Goal: Task Accomplishment & Management: Use online tool/utility

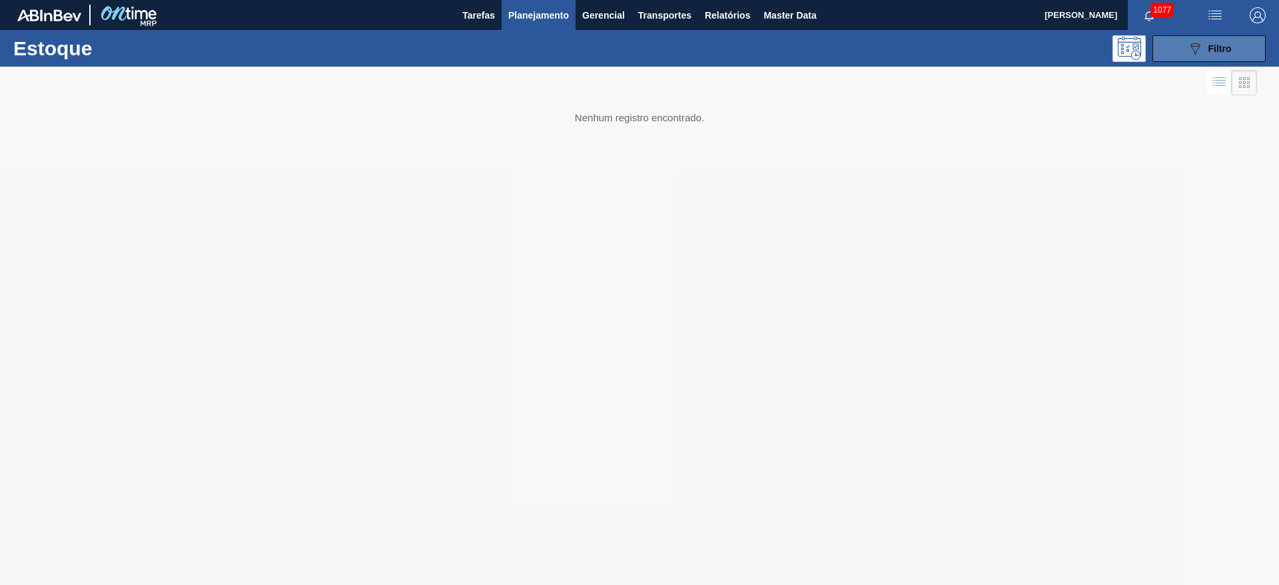
click at [774, 48] on icon "089F7B8B-B2A5-4AFE-B5C0-19BA573D28AC" at bounding box center [1195, 49] width 16 height 16
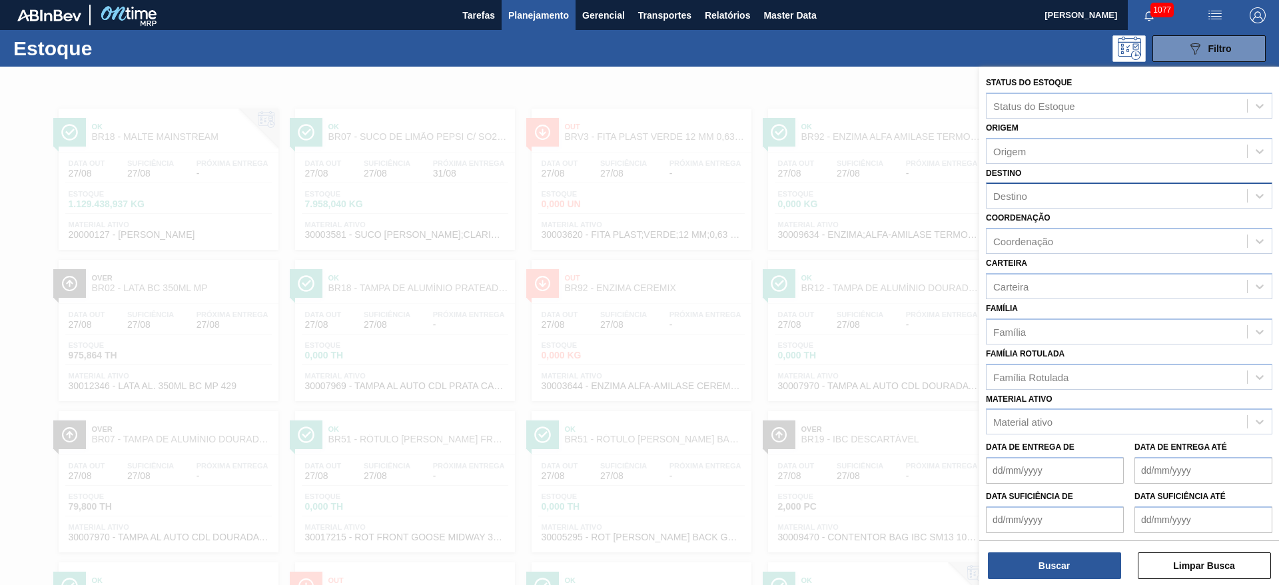
click at [774, 197] on div "Destino" at bounding box center [1010, 196] width 34 height 11
type input "2"
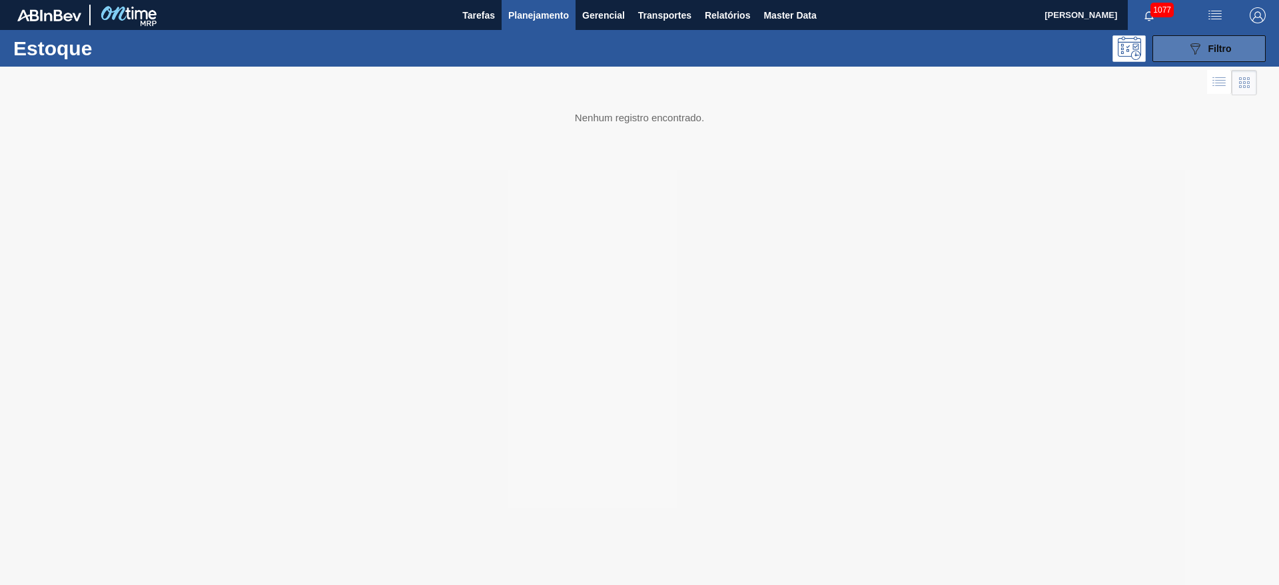
click at [1202, 52] on icon "089F7B8B-B2A5-4AFE-B5C0-19BA573D28AC" at bounding box center [1195, 49] width 16 height 16
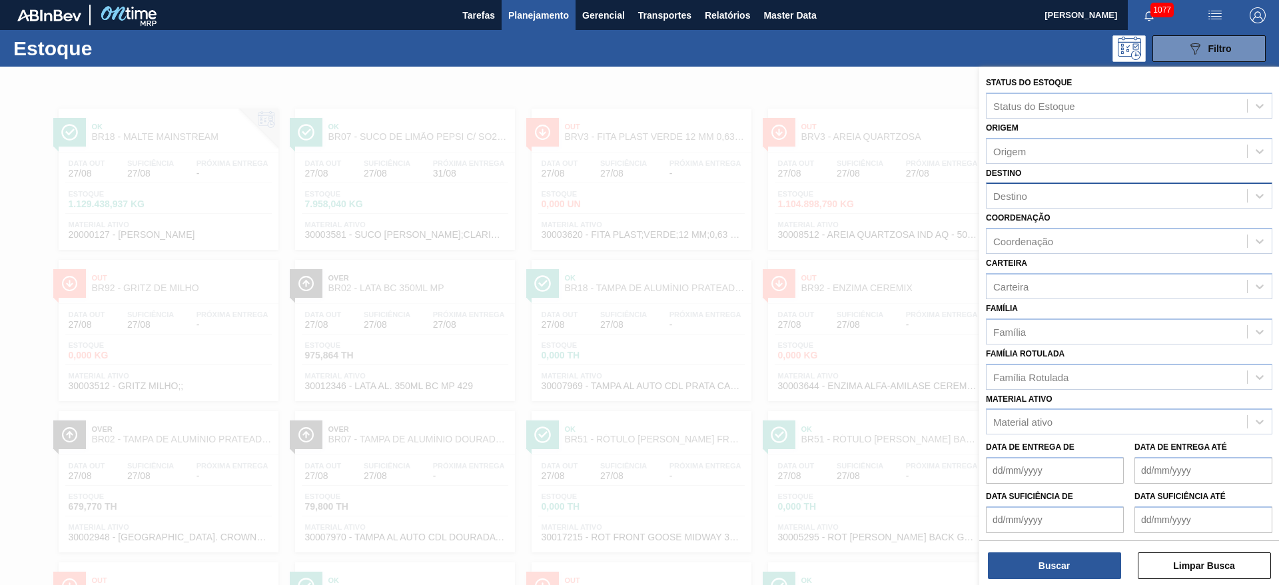
click at [1016, 201] on div "Destino" at bounding box center [1010, 196] width 34 height 11
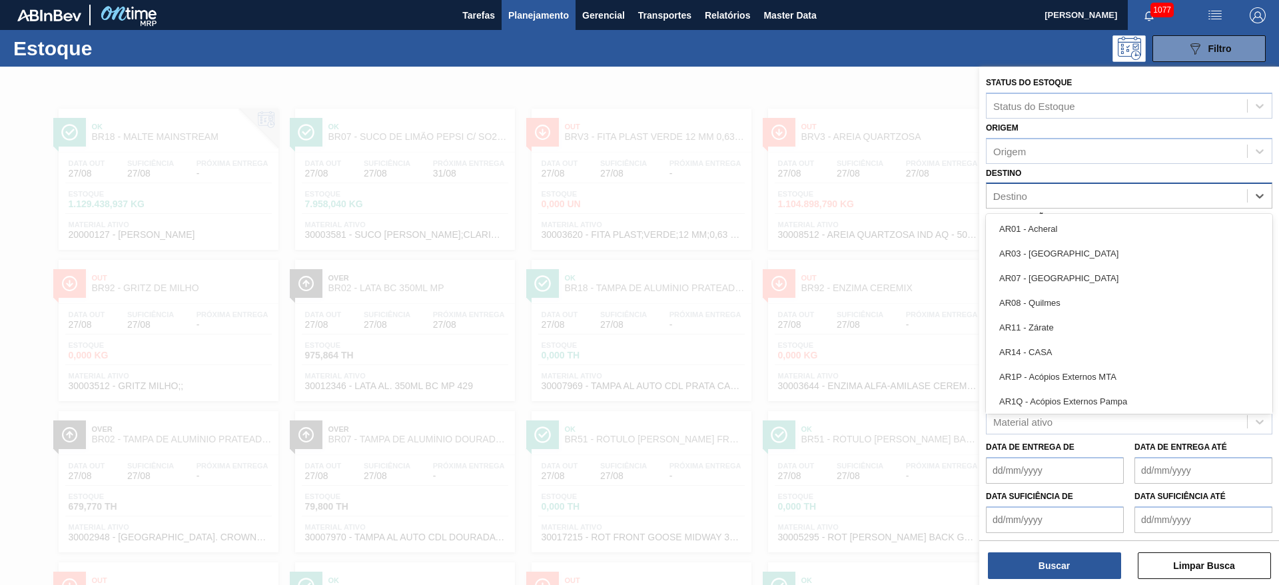
type input "26"
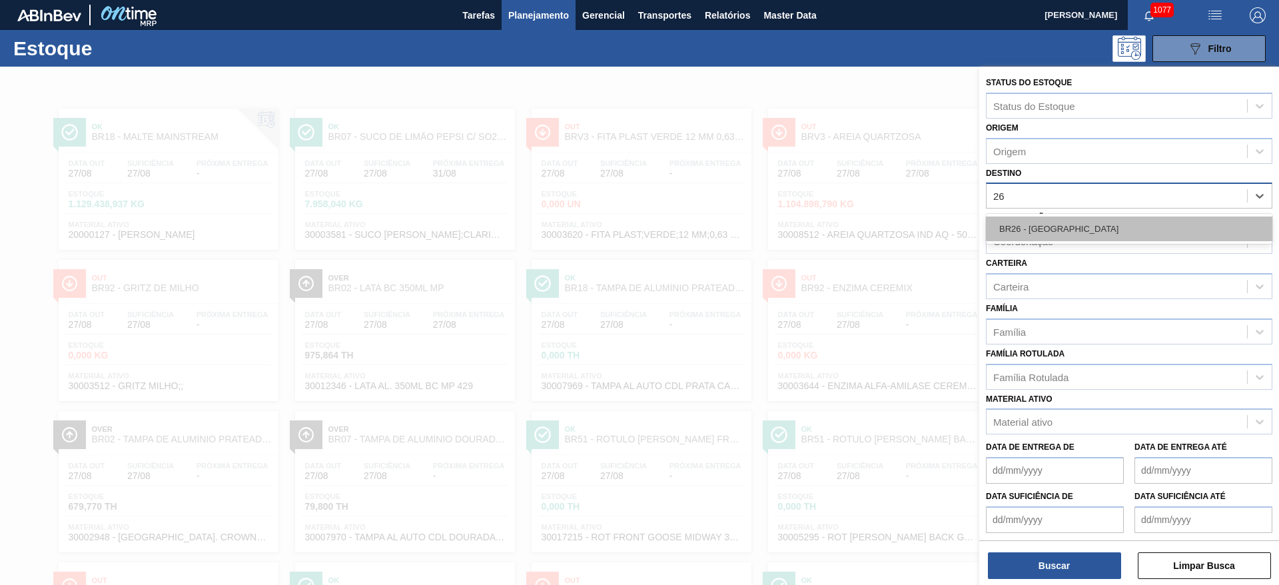
click at [1037, 237] on div "BR26 - [GEOGRAPHIC_DATA]" at bounding box center [1129, 229] width 286 height 25
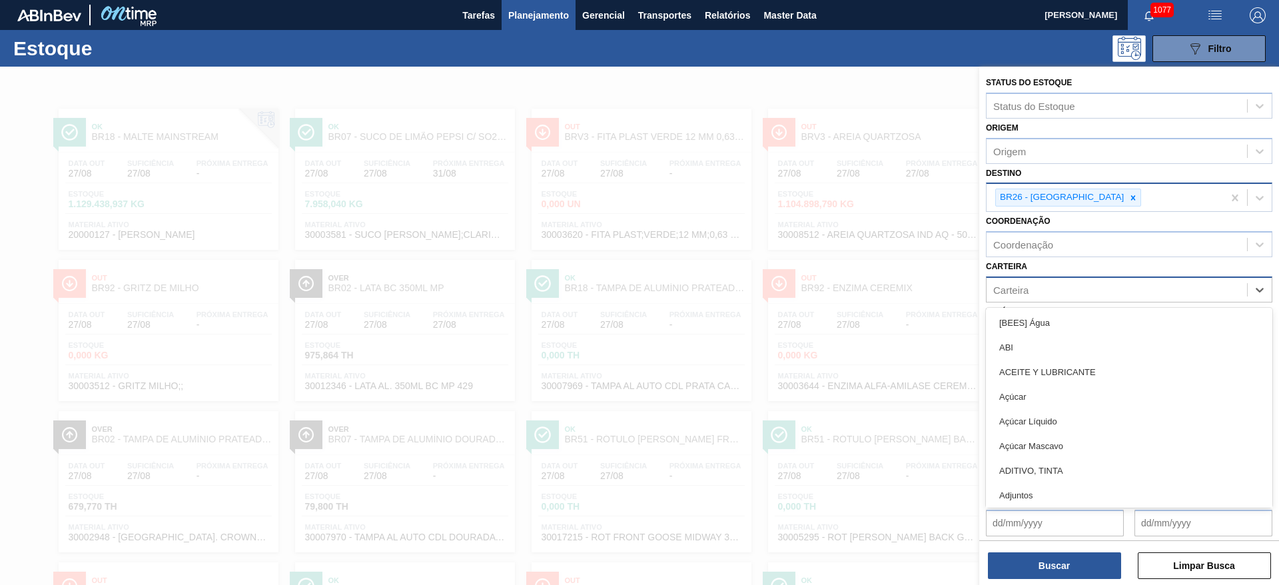
click at [1026, 282] on div "Carteira" at bounding box center [1117, 289] width 261 height 19
type input "malte"
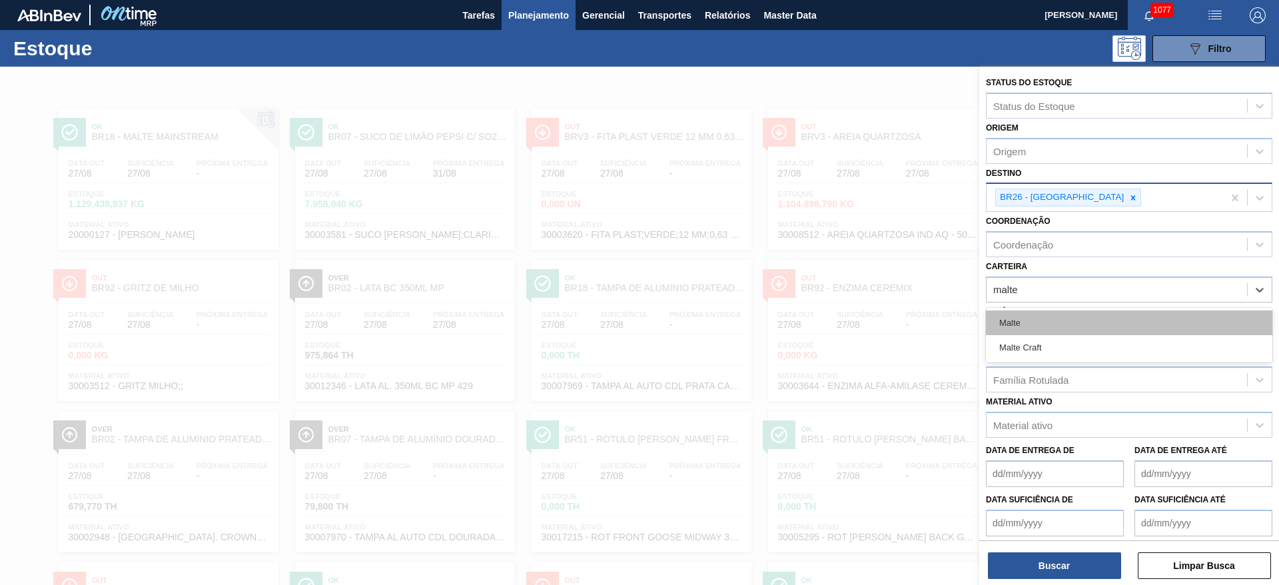
click at [1041, 324] on div "Malte" at bounding box center [1129, 322] width 286 height 25
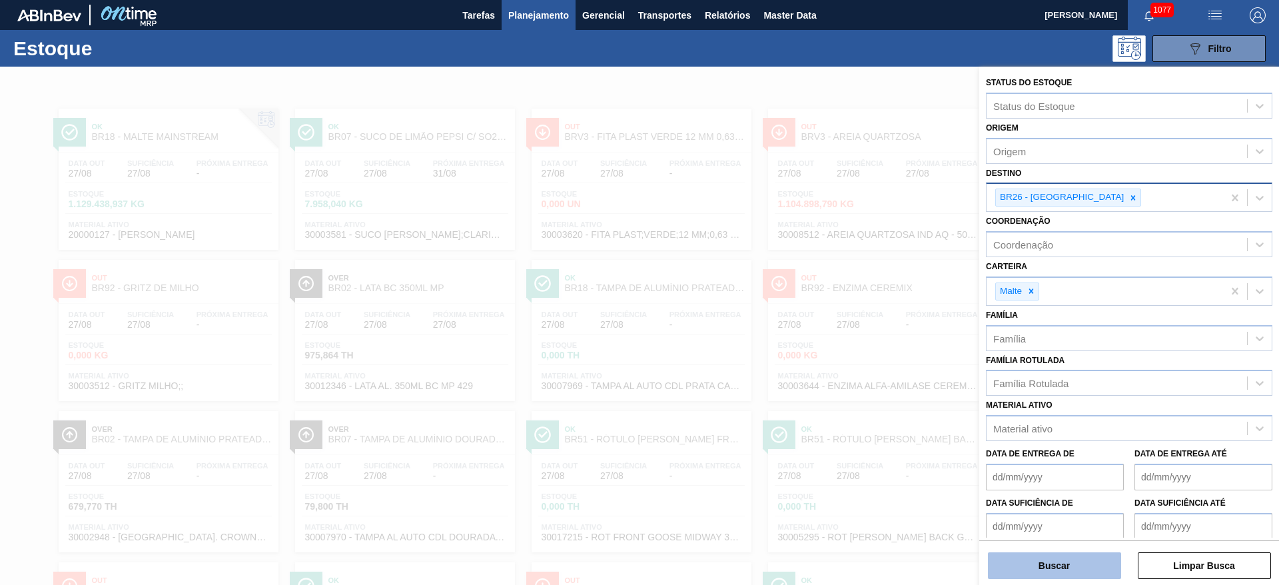
click at [1062, 572] on button "Buscar" at bounding box center [1054, 565] width 133 height 27
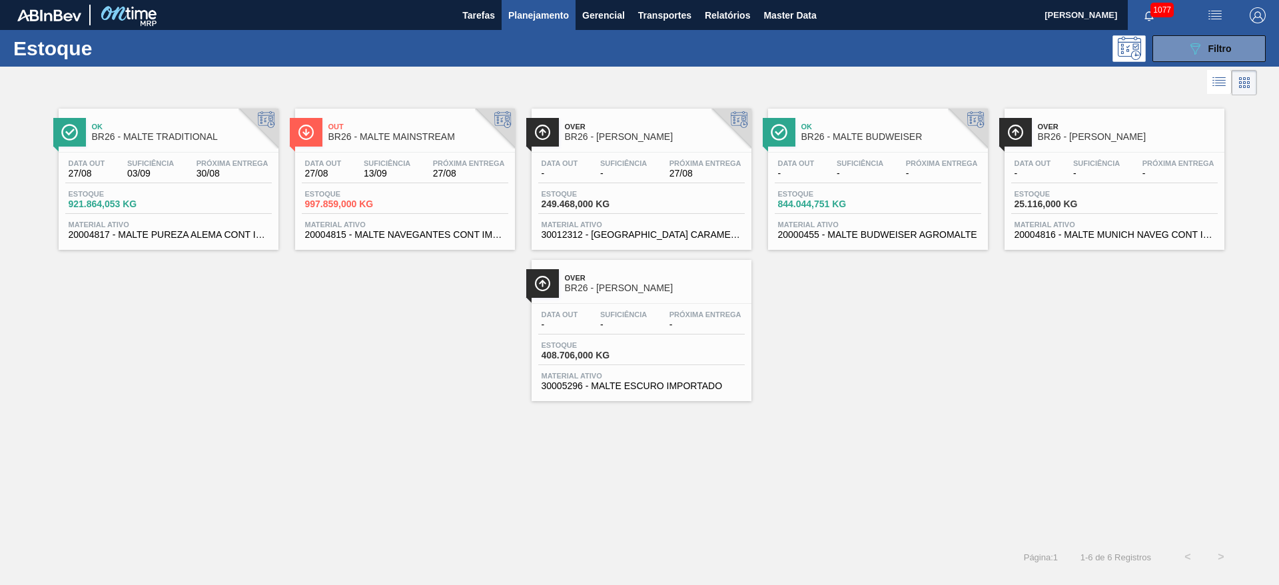
click at [384, 161] on span "Suficiência" at bounding box center [387, 163] width 47 height 8
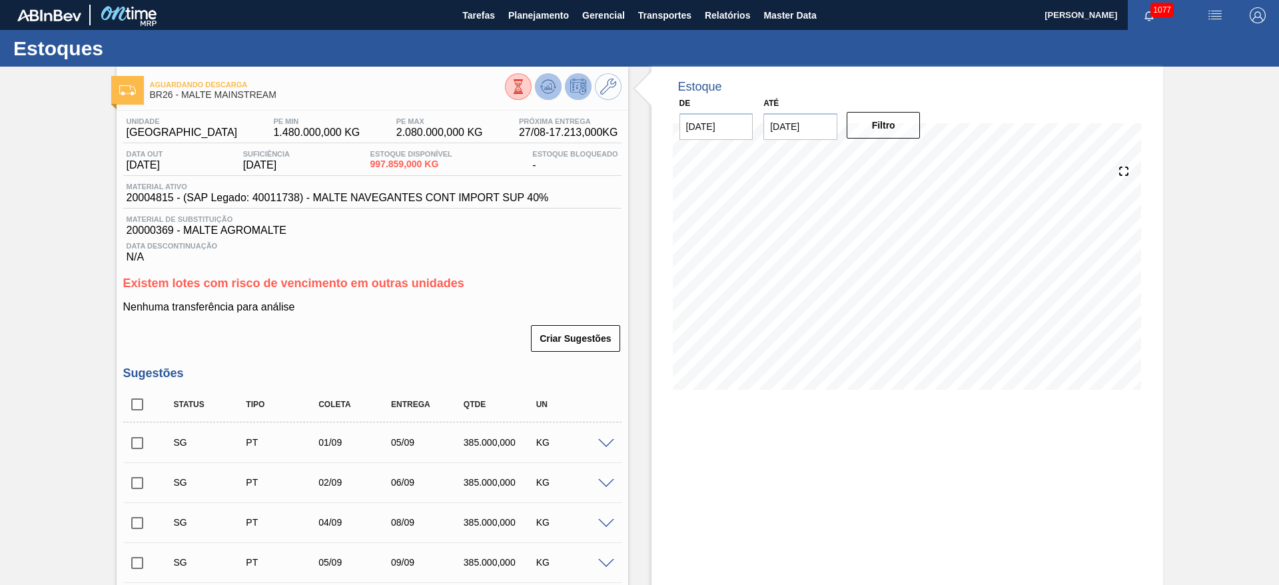
click at [546, 90] on icon at bounding box center [548, 87] width 16 height 16
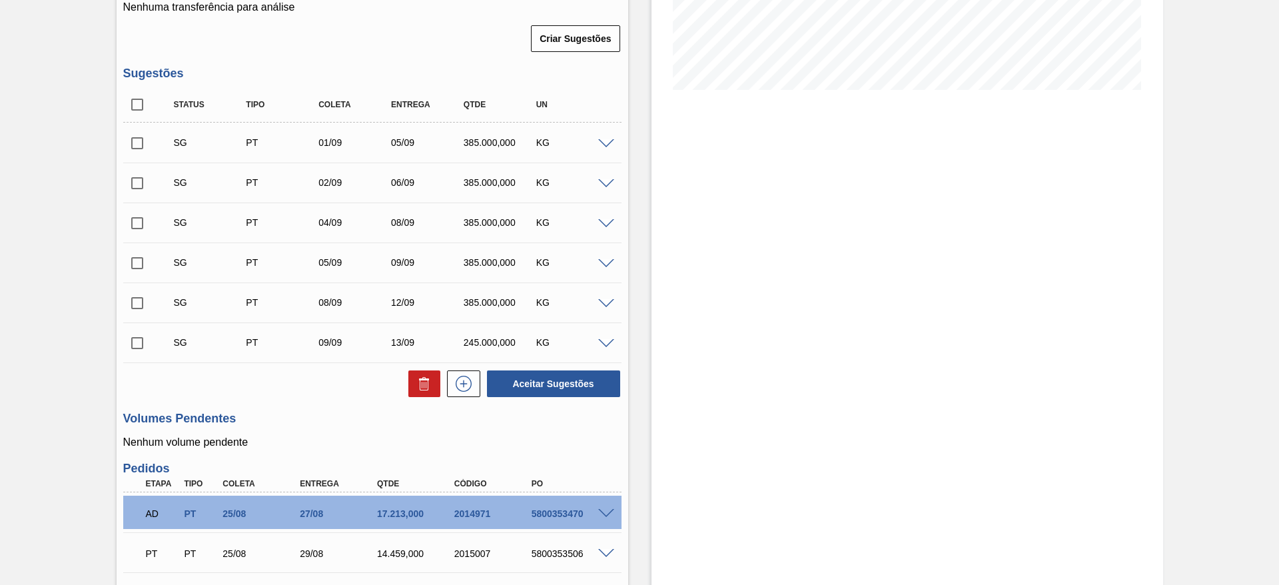
click at [604, 140] on span at bounding box center [606, 144] width 16 height 10
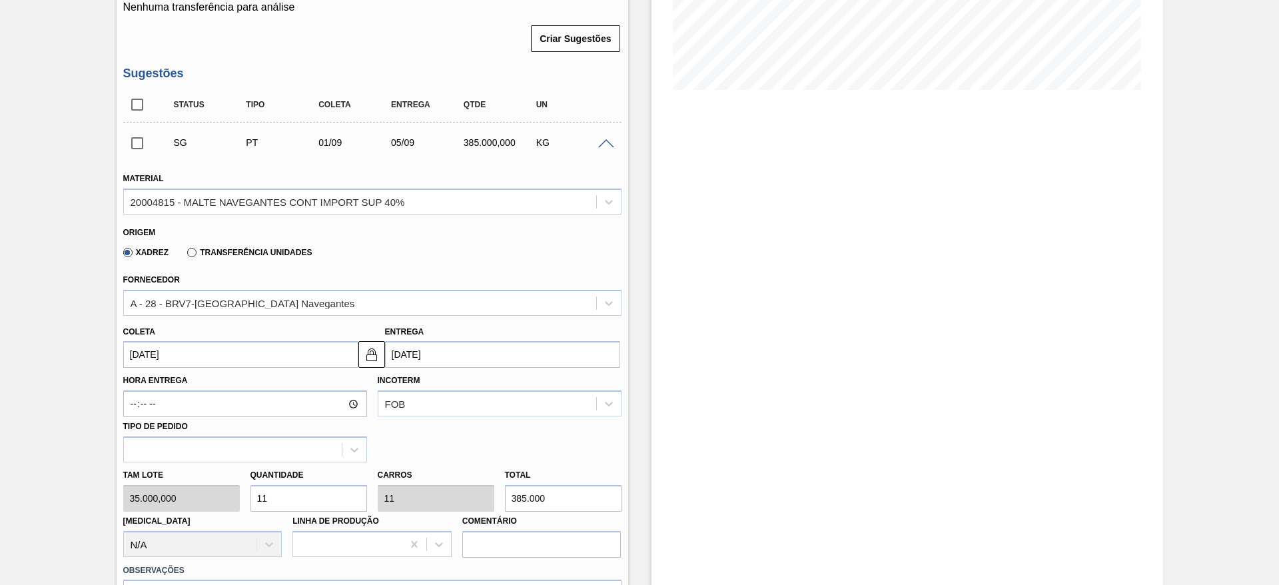
click at [183, 507] on div "Tam lote 35.000,000 Quantidade 11 Carros 11 Total 385.000 Doca N/A Linha de Pro…" at bounding box center [372, 509] width 509 height 95
type input "5"
type input "175.000"
type input "0"
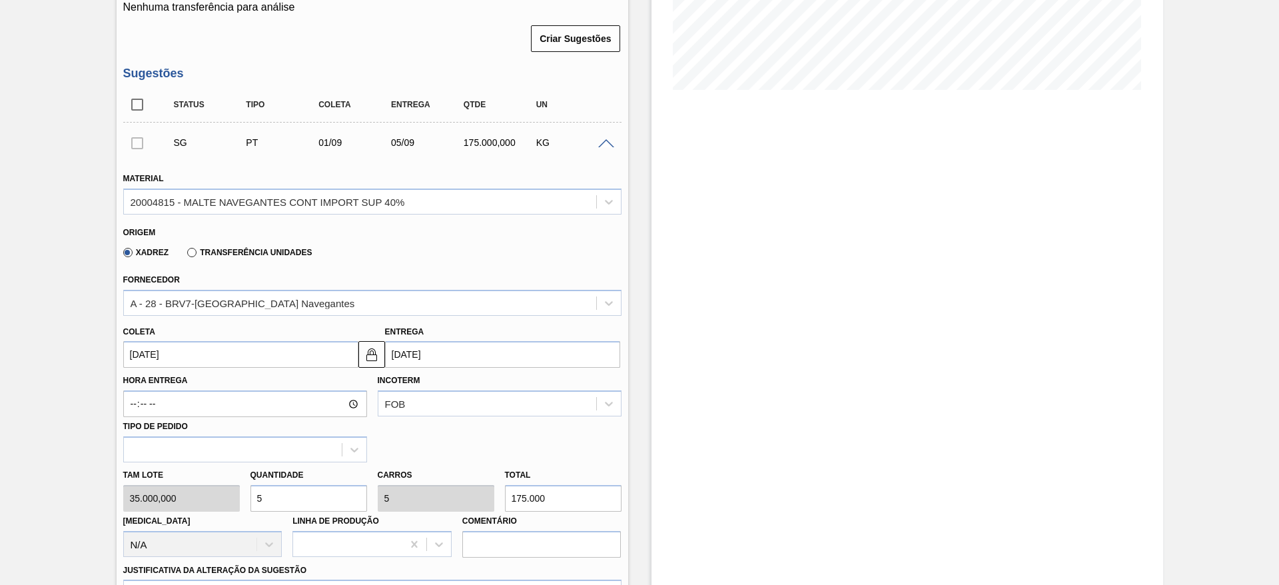
type input "0"
type input "6"
type input "210.000"
type input "6"
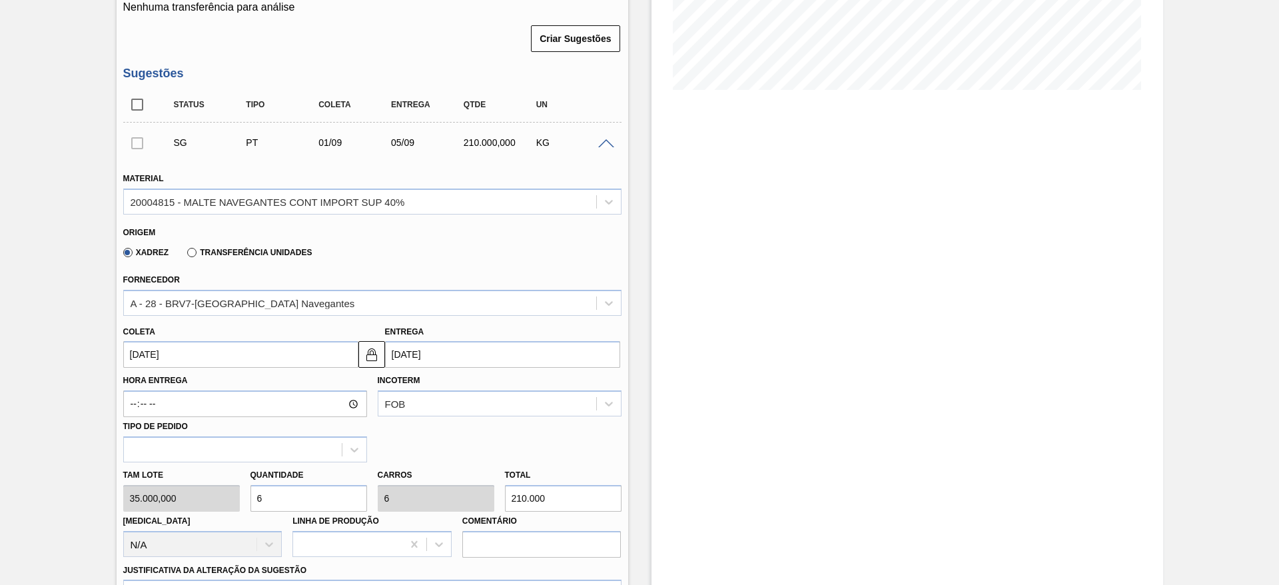
click at [132, 353] on input "01/09/2025" at bounding box center [240, 354] width 235 height 27
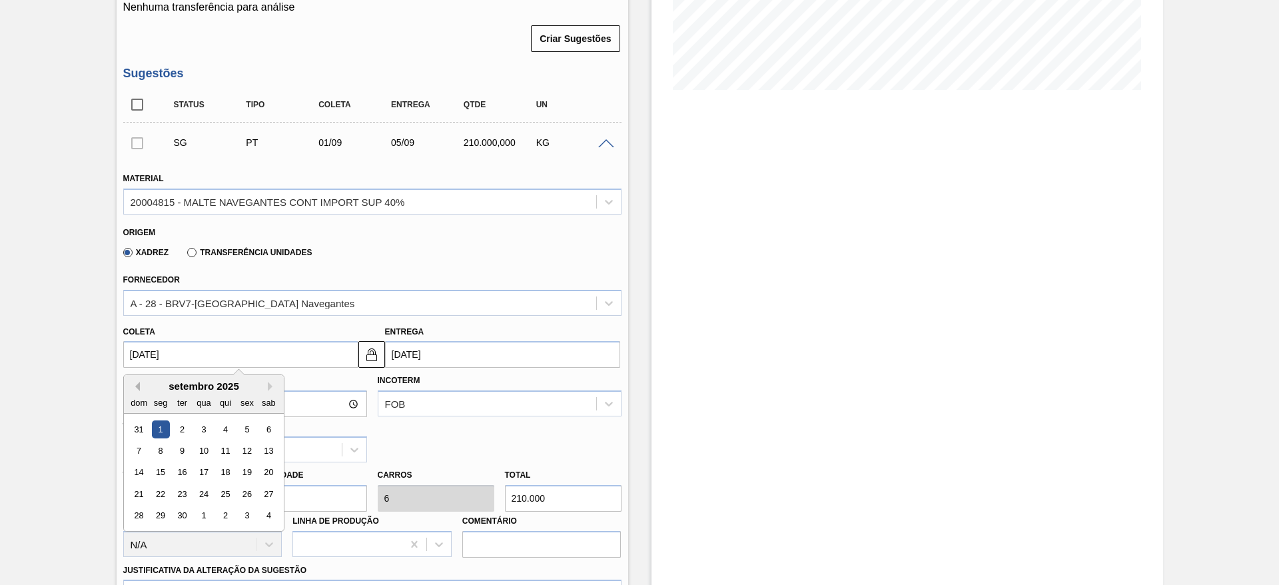
click at [135, 386] on button "Previous Month" at bounding box center [135, 386] width 9 height 9
click at [225, 513] on div "28" at bounding box center [225, 516] width 18 height 18
type input "28/08/2025"
type input "01/09/2025"
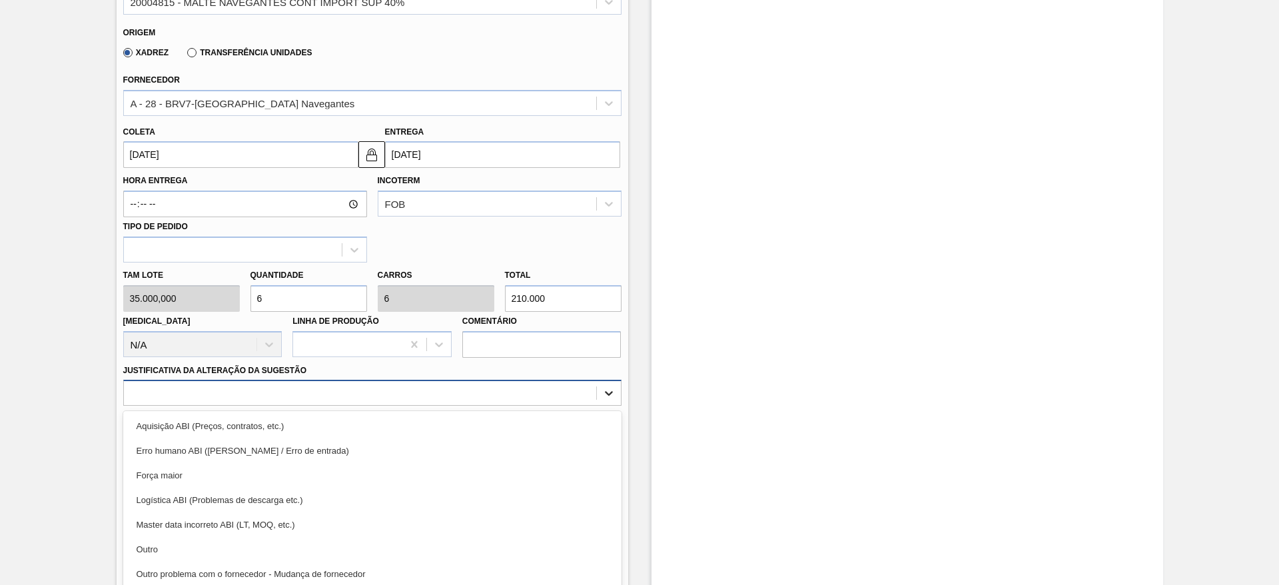
scroll to position [531, 0]
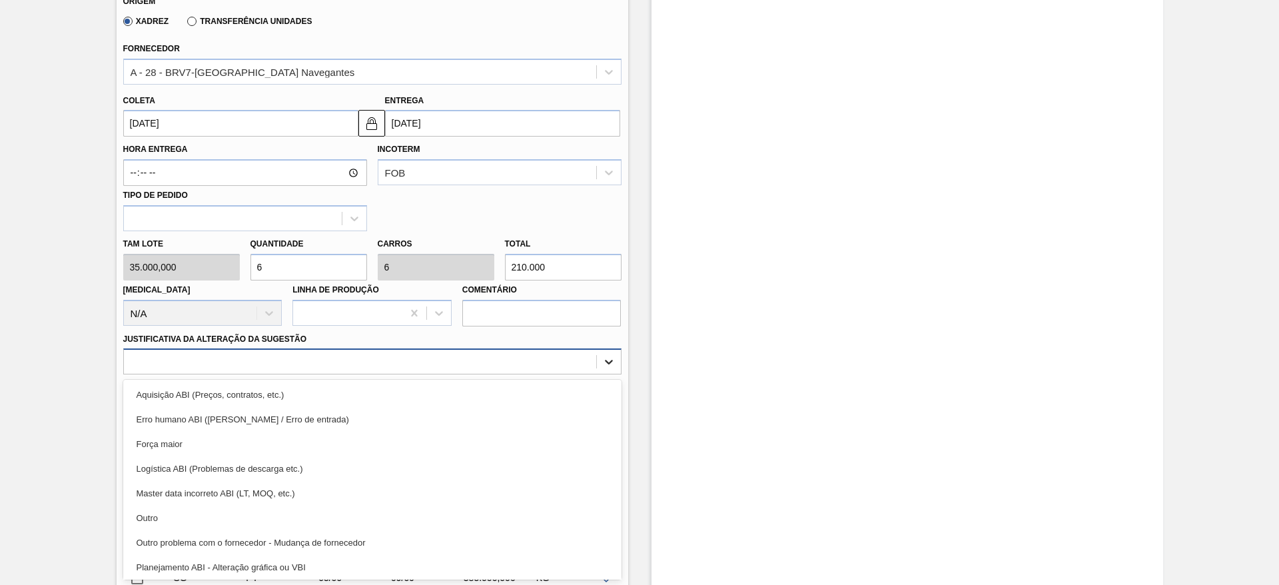
click at [612, 374] on div "option Aquisição ABI (Preços, contratos, etc.) focused, 1 of 18. 18 results ava…" at bounding box center [372, 361] width 498 height 26
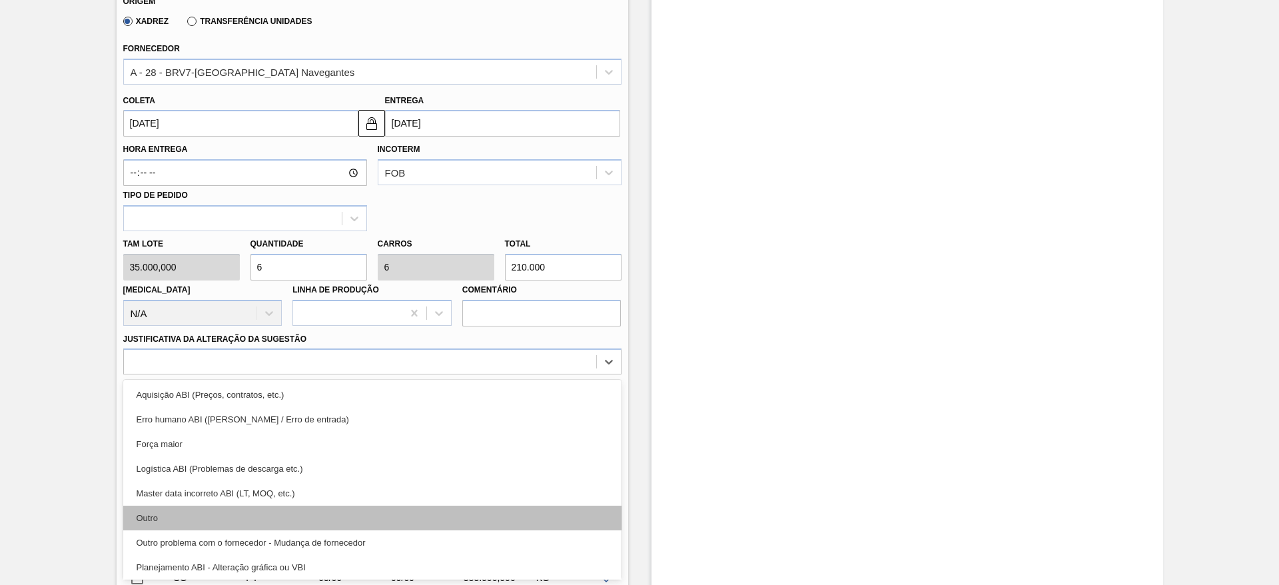
click at [167, 525] on div "Outro" at bounding box center [372, 518] width 498 height 25
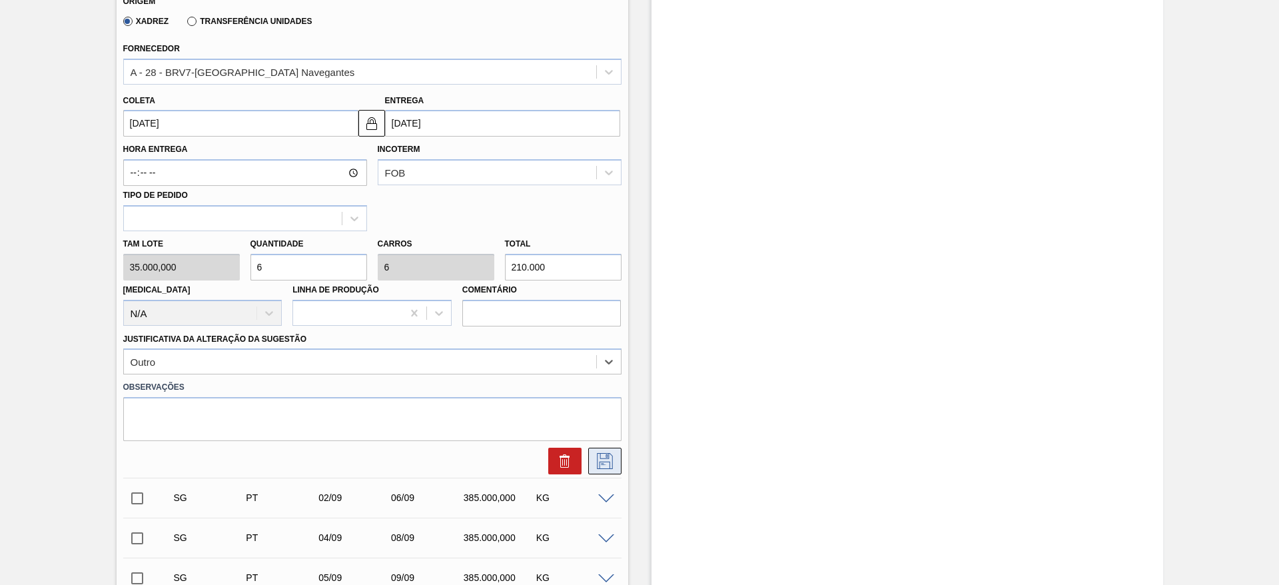
click at [606, 465] on icon at bounding box center [604, 461] width 21 height 16
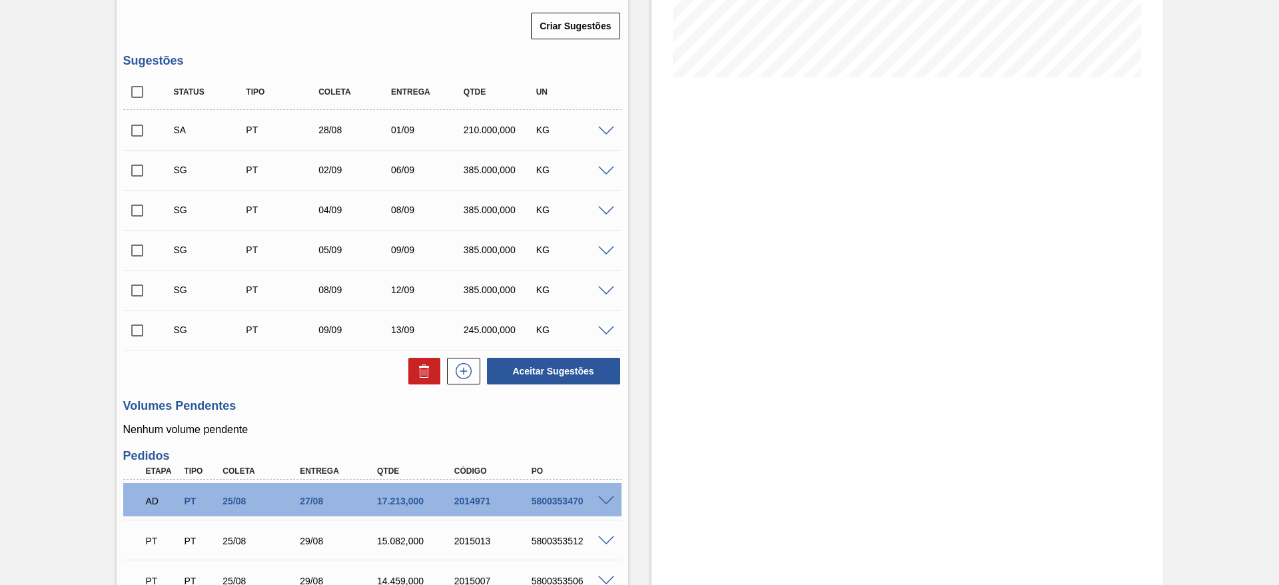
scroll to position [231, 0]
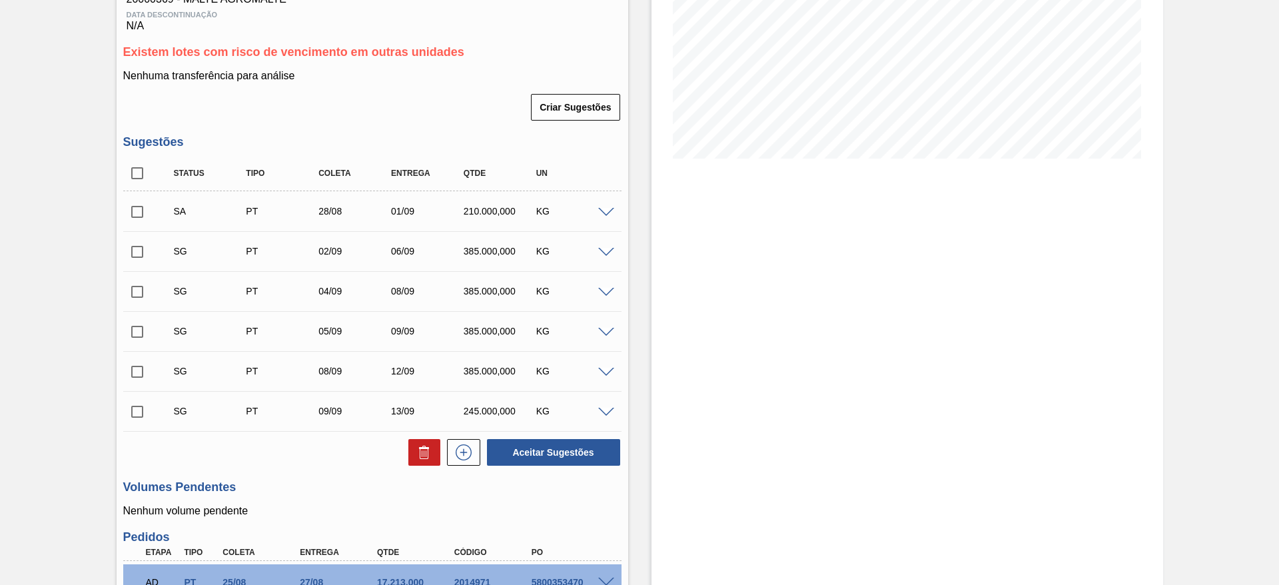
click at [137, 215] on div "Aguardando Descarga BR26 - MALTE MAINSTREAM Unidade Uberlândia PE MIN 1.480.000…" at bounding box center [639, 592] width 1279 height 1514
click at [135, 211] on input "checkbox" at bounding box center [137, 212] width 28 height 28
click at [560, 453] on button "Aceitar Sugestões" at bounding box center [553, 452] width 133 height 27
checkbox input "false"
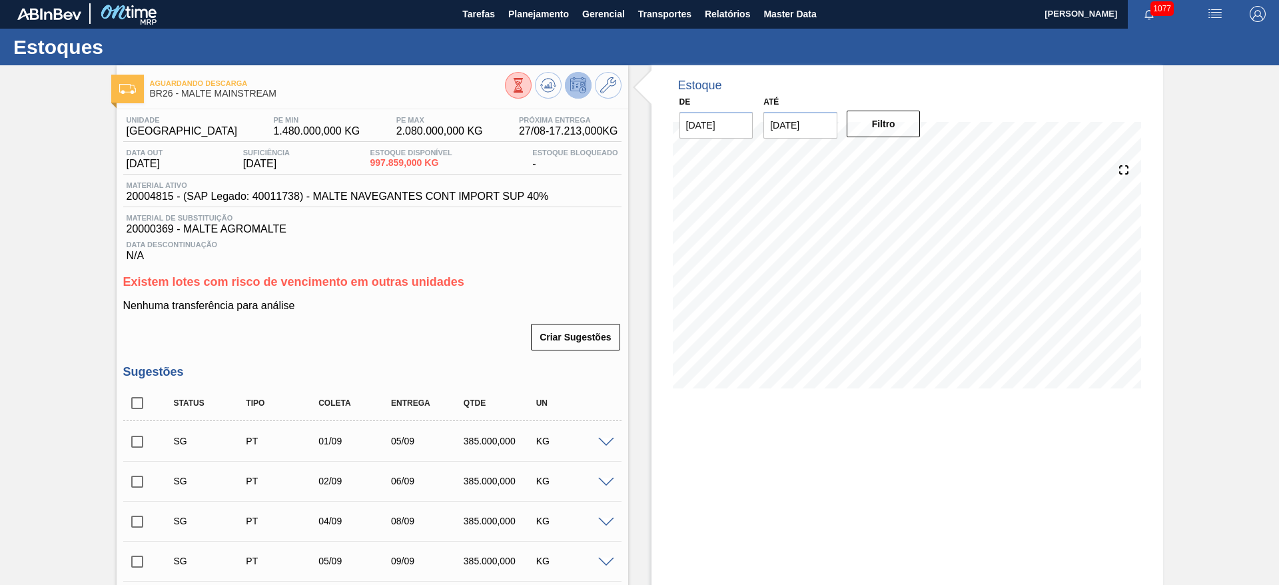
scroll to position [0, 0]
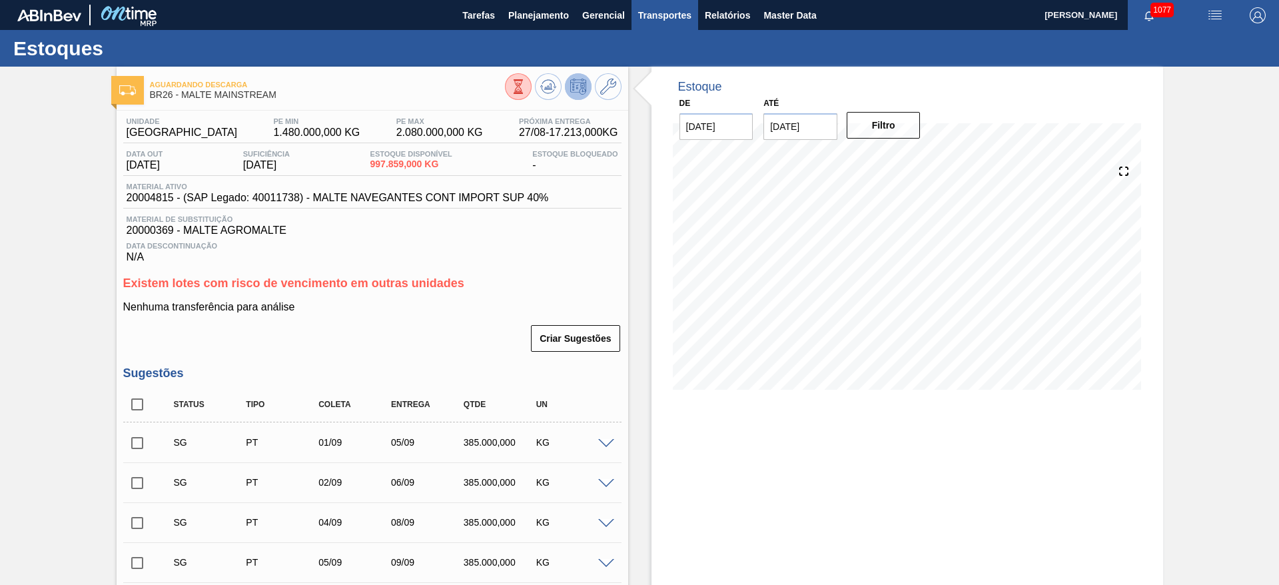
click at [646, 11] on span "Transportes" at bounding box center [664, 15] width 53 height 16
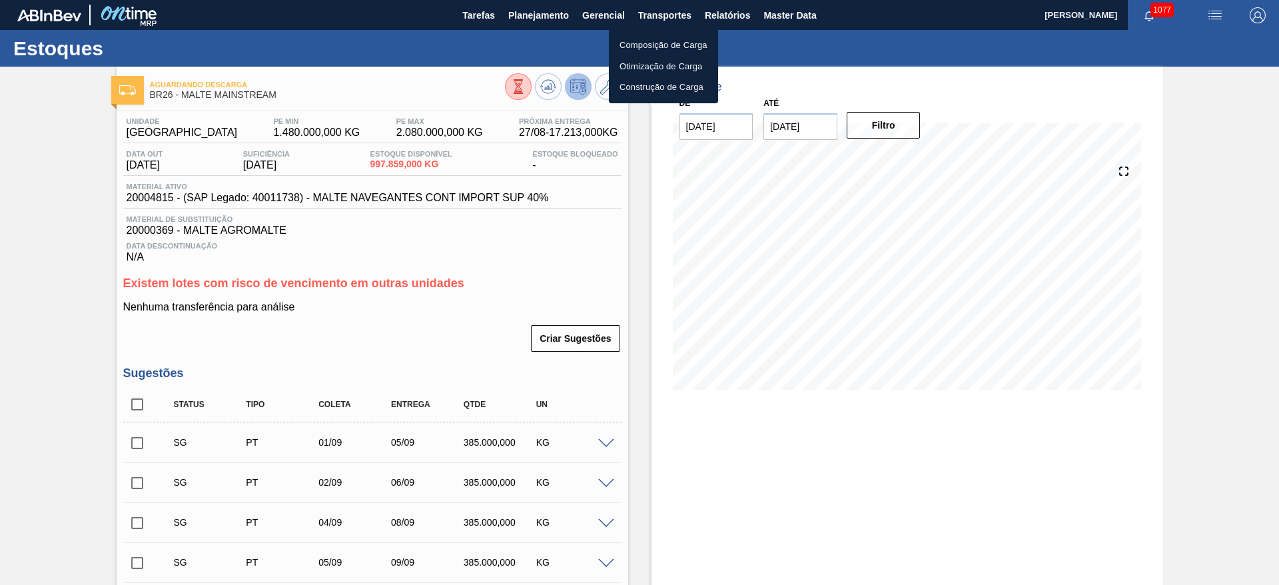
click at [644, 64] on li "Otimização de Carga" at bounding box center [663, 66] width 109 height 21
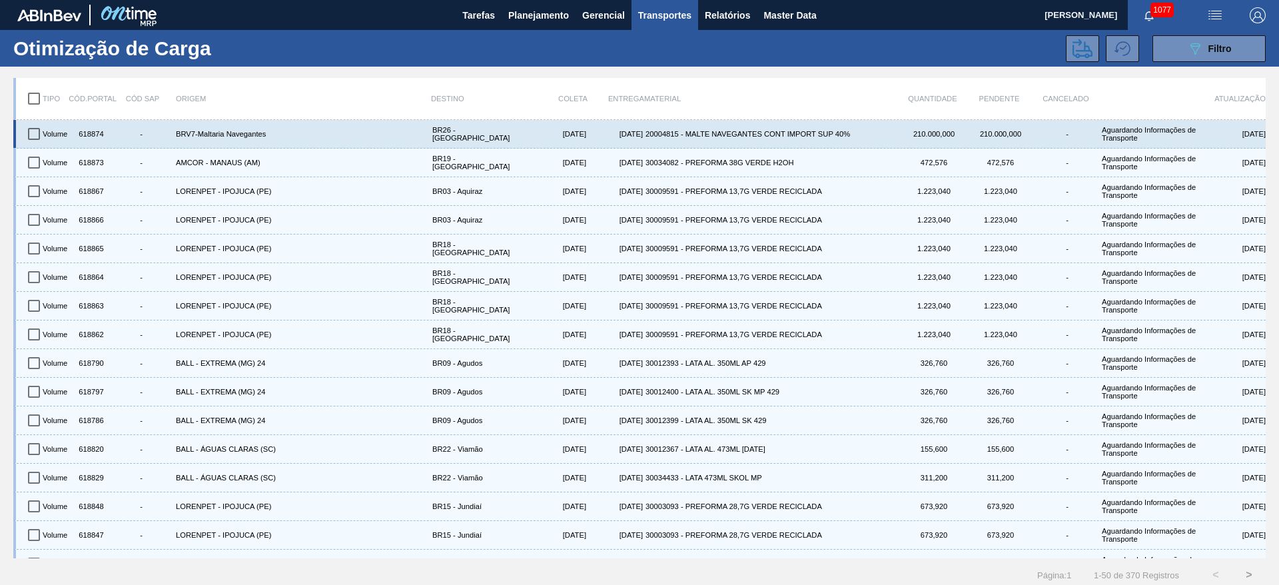
click at [34, 135] on input "checkbox" at bounding box center [34, 134] width 28 height 28
checkbox input "true"
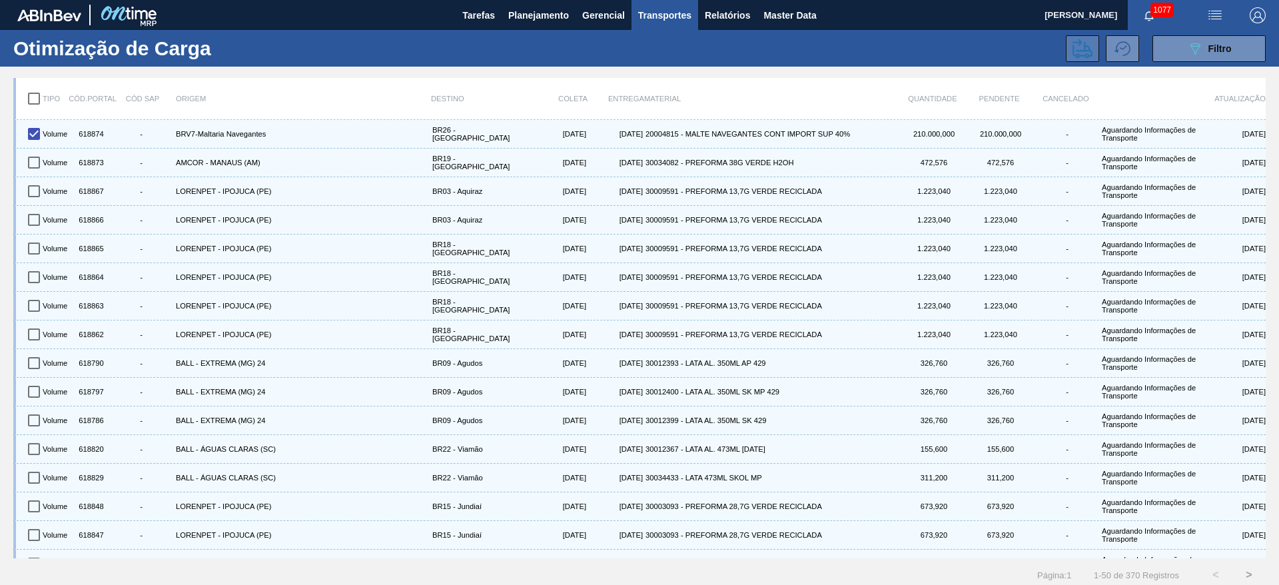
click at [1088, 49] on icon at bounding box center [1083, 49] width 20 height 20
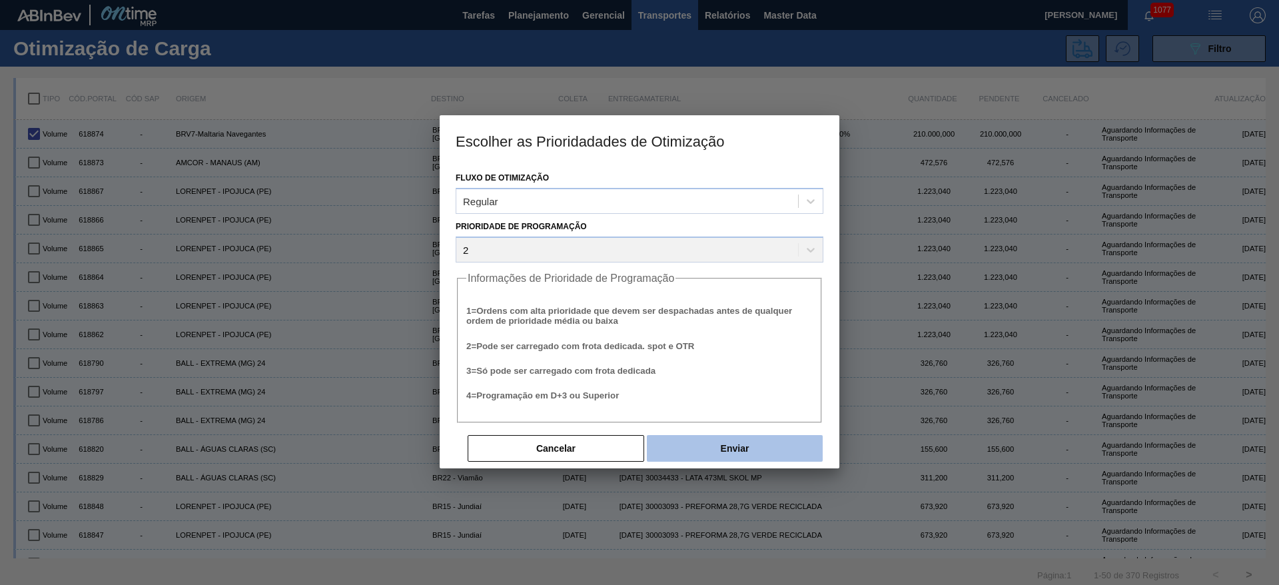
click at [751, 450] on button "Enviar" at bounding box center [735, 448] width 176 height 27
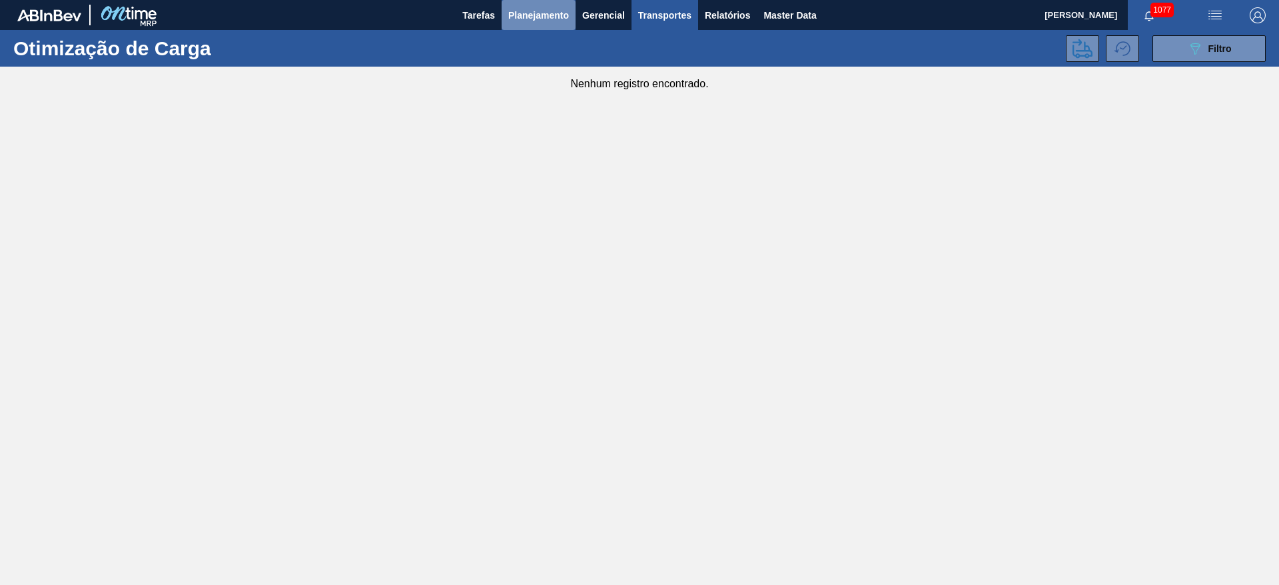
click at [534, 17] on span "Planejamento" at bounding box center [538, 15] width 61 height 16
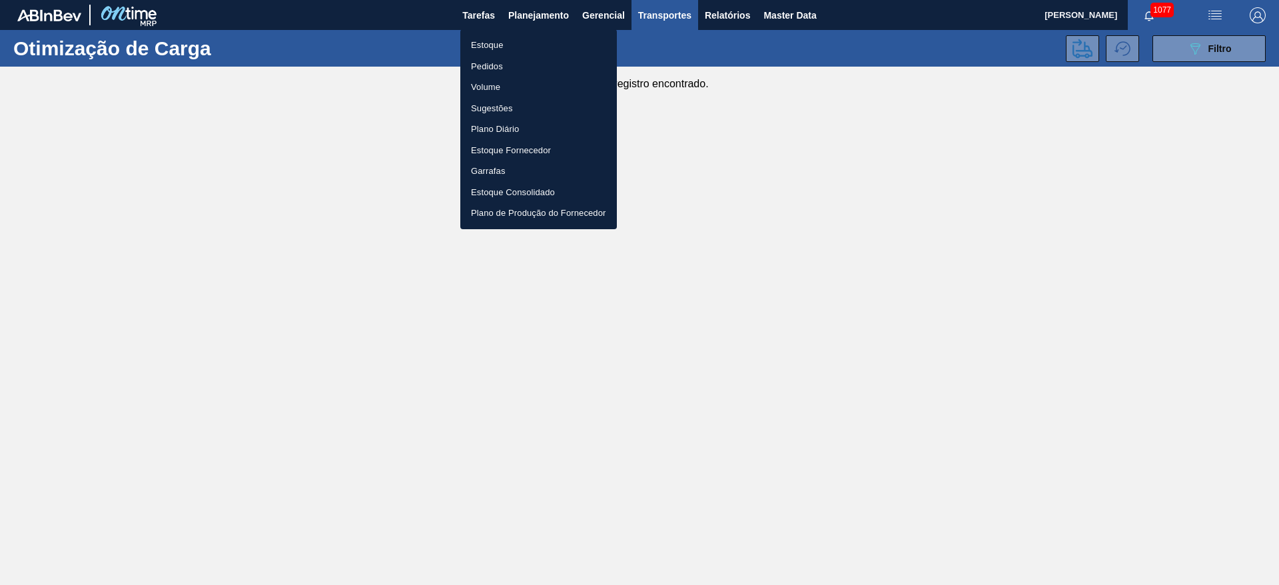
click at [488, 41] on li "Estoque" at bounding box center [538, 45] width 157 height 21
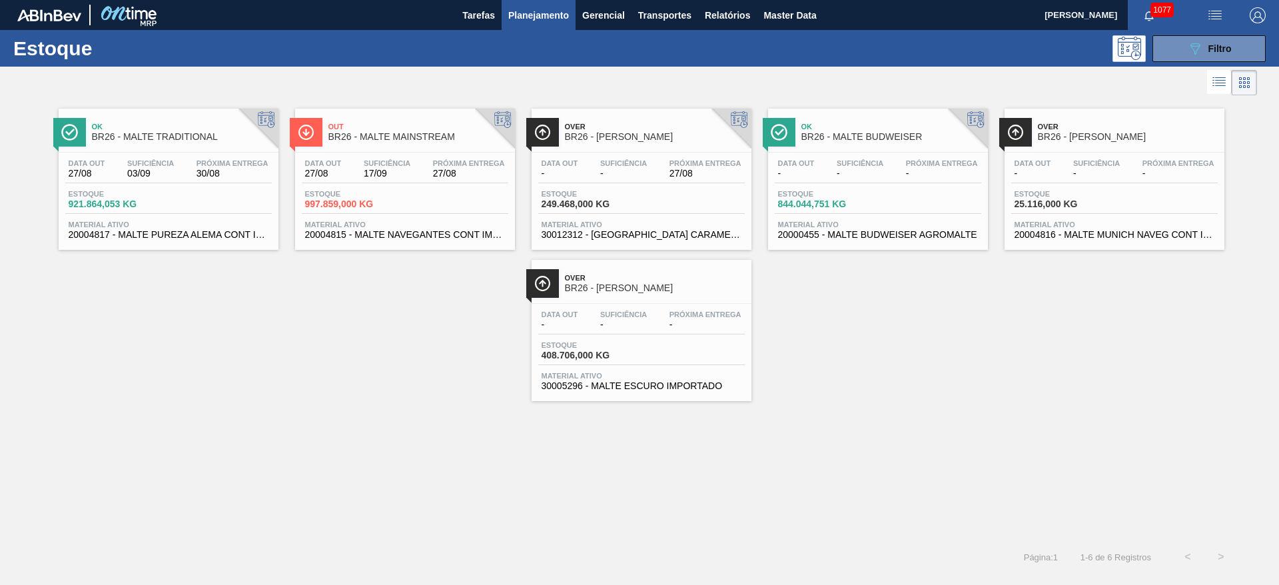
click at [350, 161] on div "Data out 27/08 Suficiência 17/09 Próxima Entrega 27/08" at bounding box center [405, 171] width 207 height 24
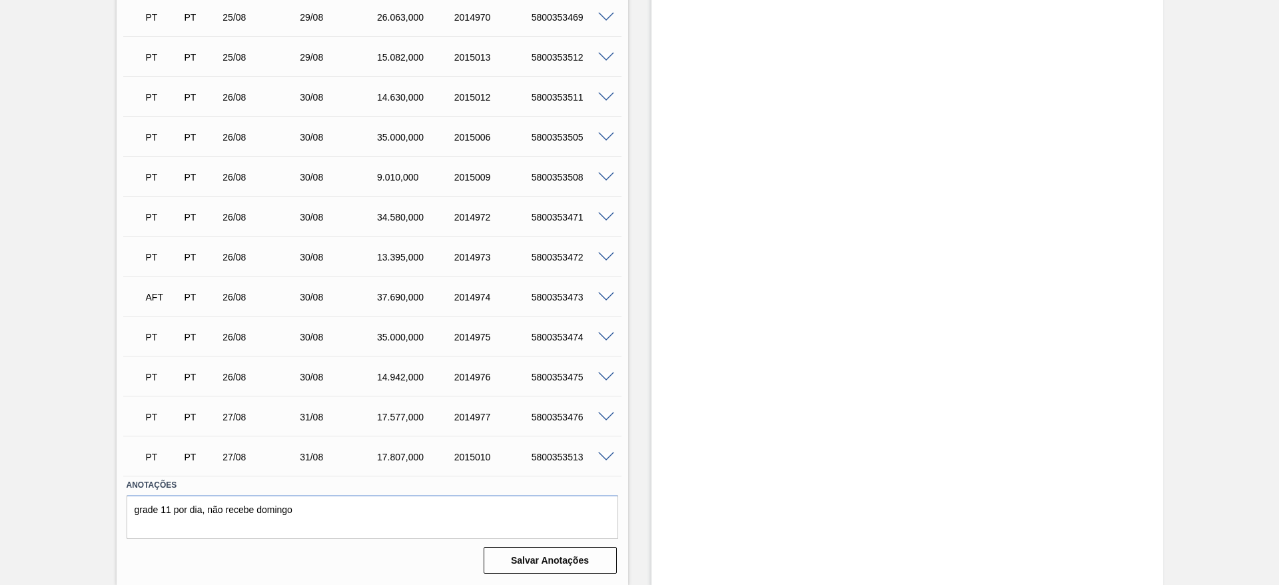
scroll to position [570, 0]
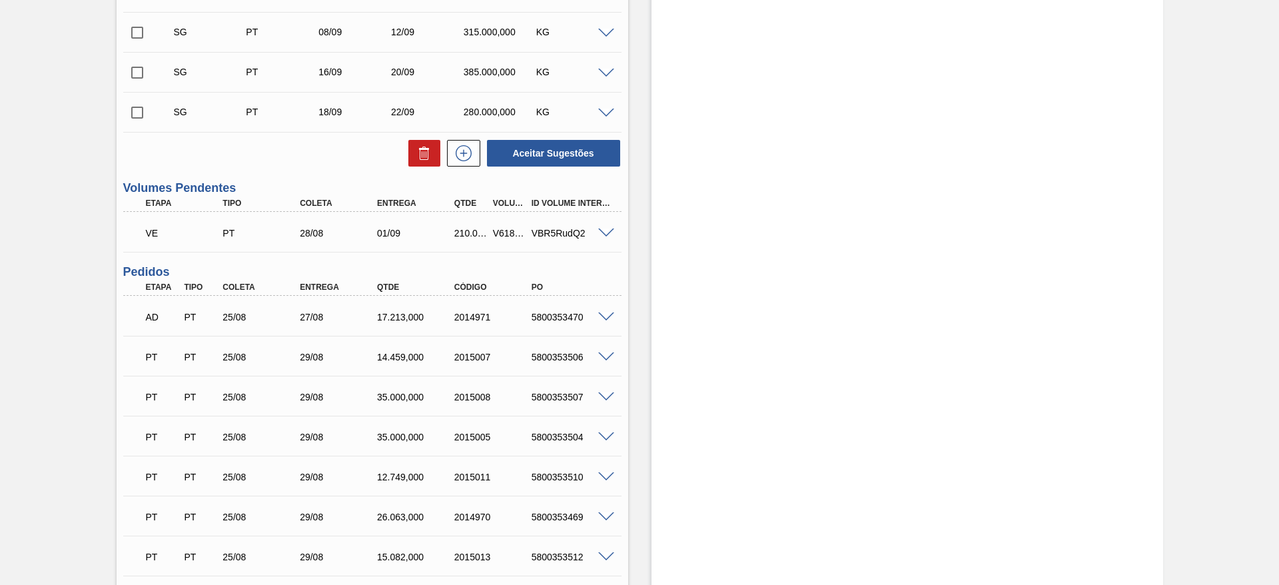
click at [507, 233] on div "V618874" at bounding box center [510, 233] width 40 height 11
copy div "V618874"
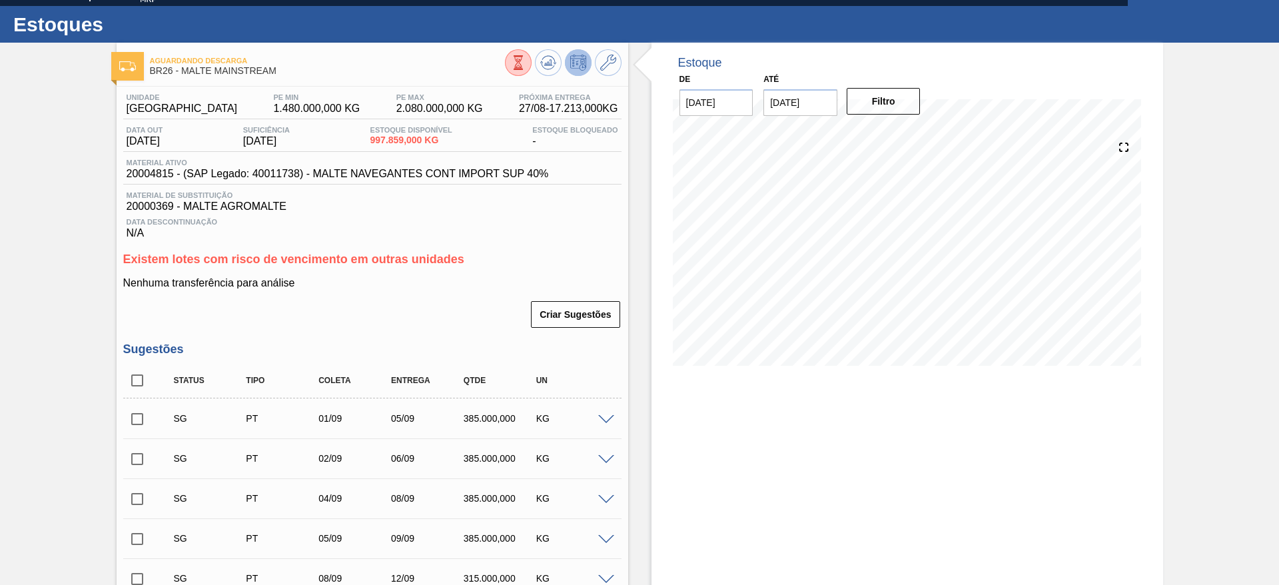
scroll to position [0, 0]
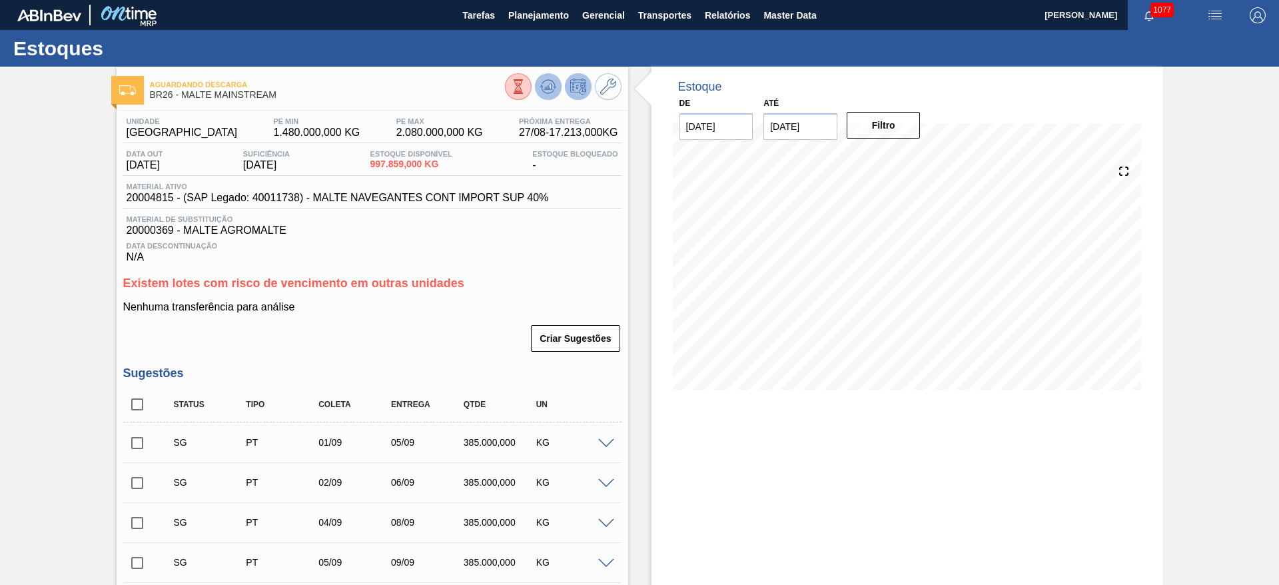
click at [550, 88] on icon at bounding box center [548, 87] width 16 height 16
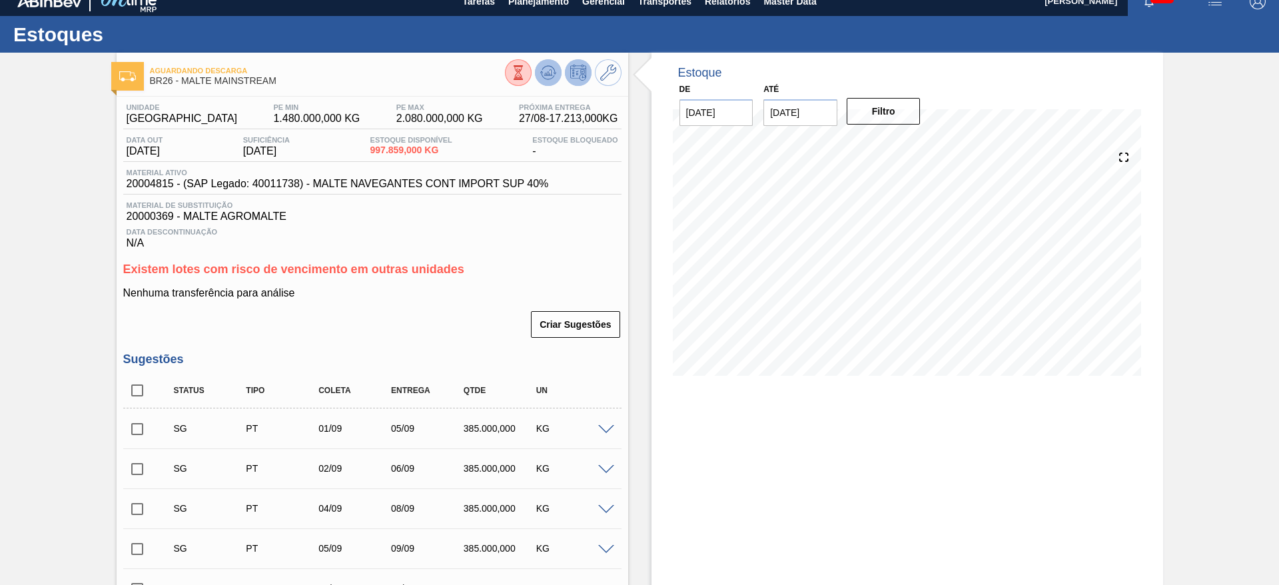
click at [546, 18] on main "Tarefas Planejamento Gerencial Transportes Relatórios Master Data Leandro de Pa…" at bounding box center [639, 292] width 1279 height 585
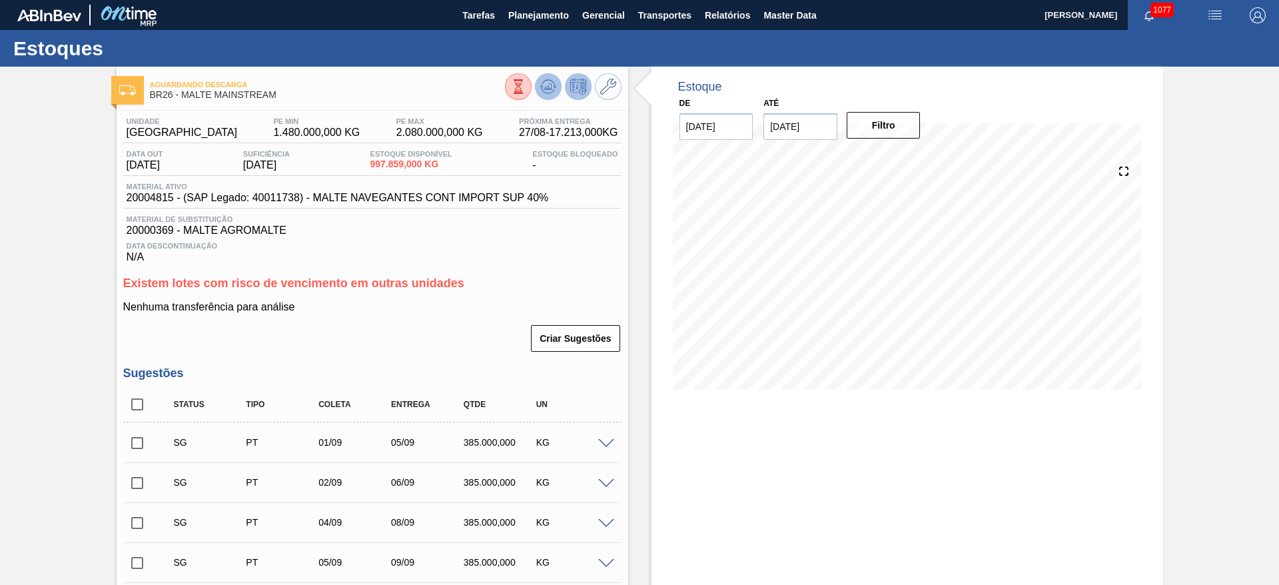
click at [549, 75] on button at bounding box center [548, 86] width 27 height 27
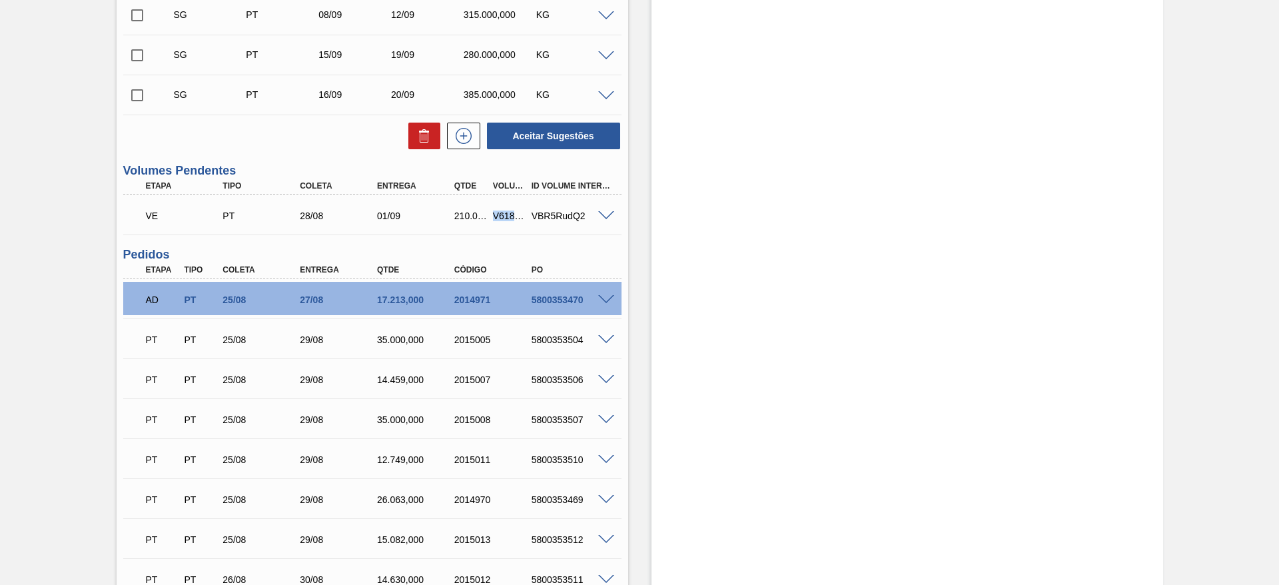
scroll to position [500, 0]
